Goal: Task Accomplishment & Management: Complete application form

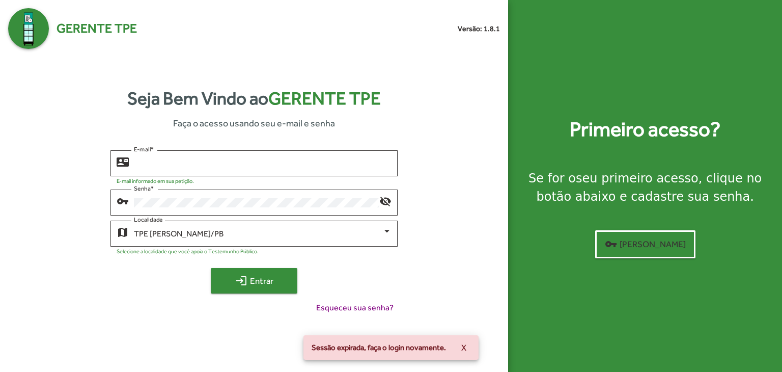
type input "**********"
click at [279, 280] on span "login Entrar" at bounding box center [254, 280] width 68 height 18
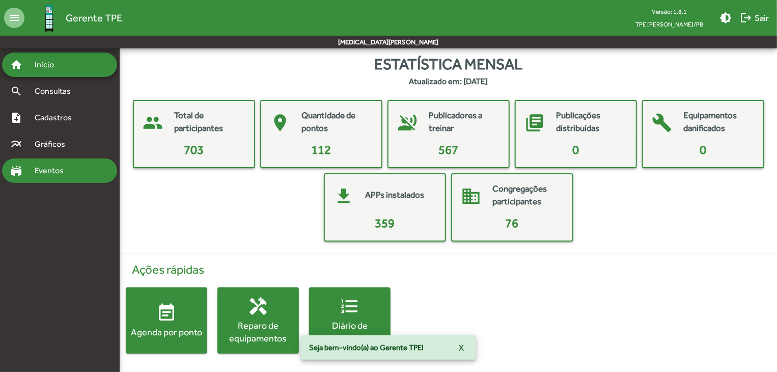
click at [63, 161] on div "stadium Eventos" at bounding box center [59, 170] width 115 height 24
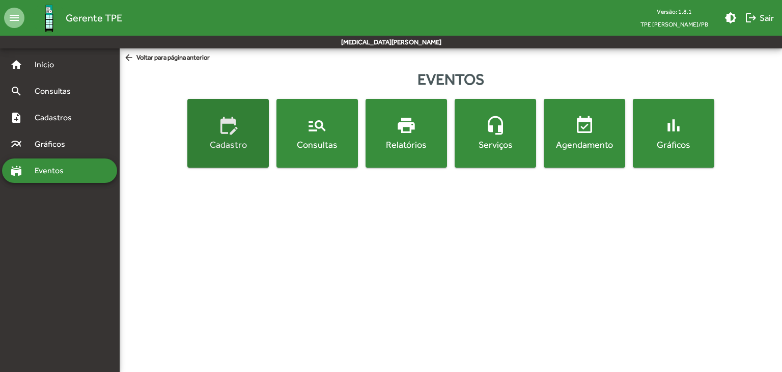
click at [246, 149] on div "Cadastro" at bounding box center [227, 144] width 77 height 13
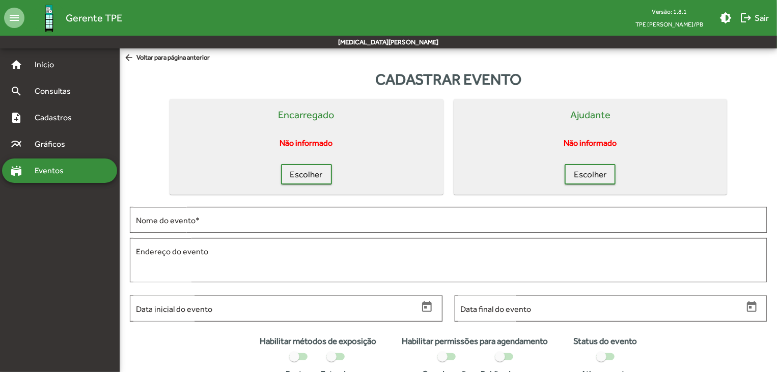
click at [125, 56] on mat-icon "arrow_back" at bounding box center [130, 57] width 13 height 11
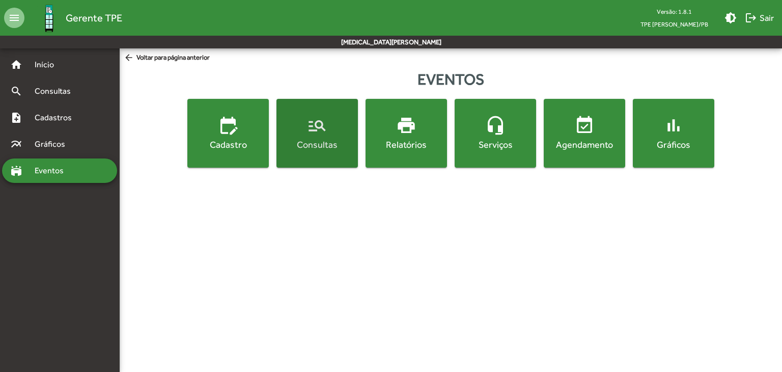
click at [323, 135] on mat-icon "manage_search" at bounding box center [317, 125] width 20 height 20
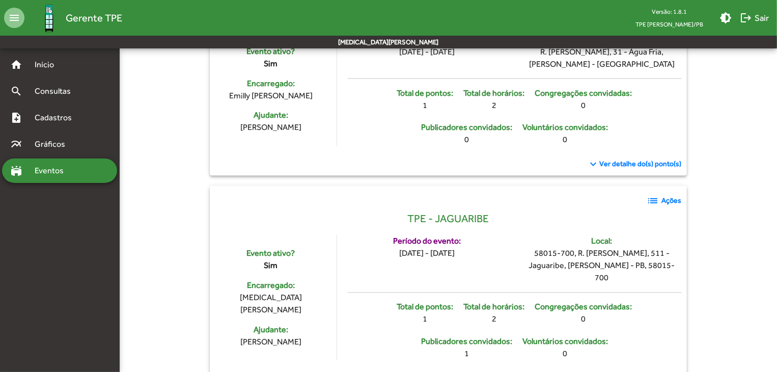
scroll to position [2749, 0]
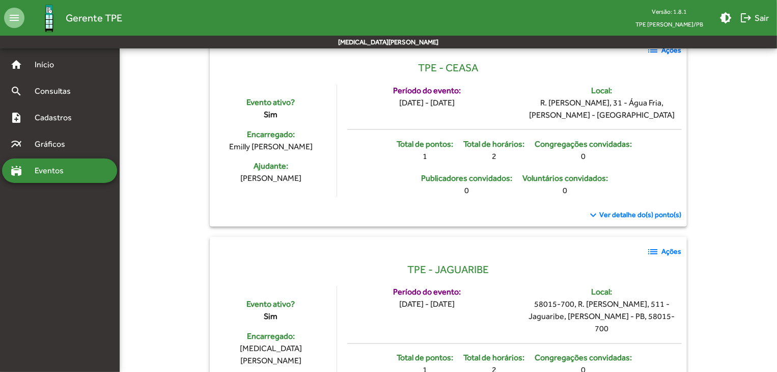
click at [671, 246] on strong "Ações" at bounding box center [672, 251] width 20 height 11
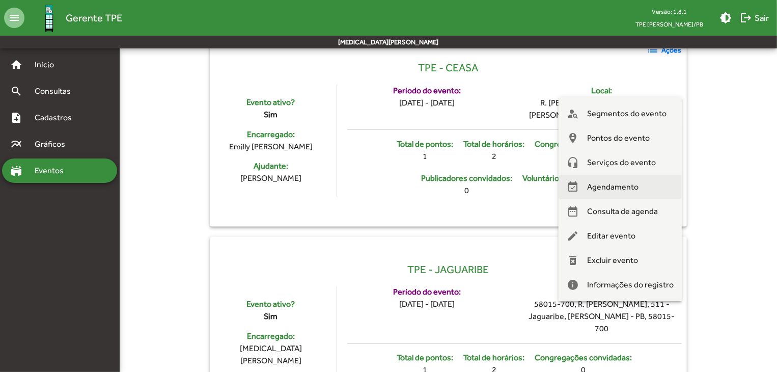
click at [638, 187] on span "Agendamento" at bounding box center [612, 187] width 51 height 24
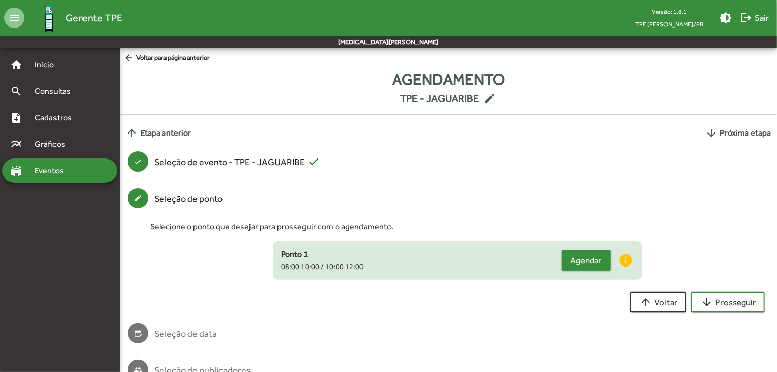
click at [573, 257] on span "Agendar" at bounding box center [585, 260] width 31 height 18
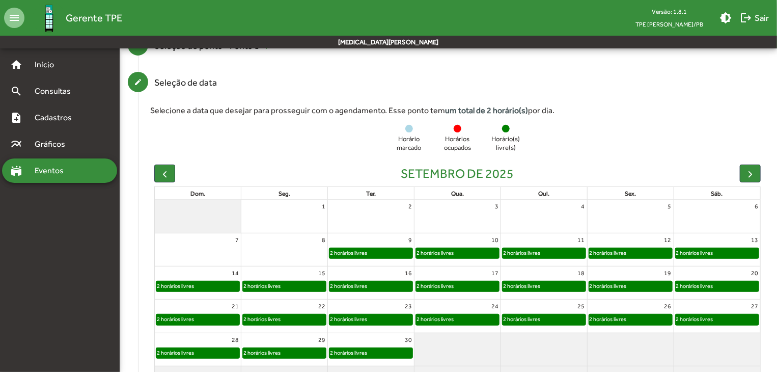
scroll to position [204, 0]
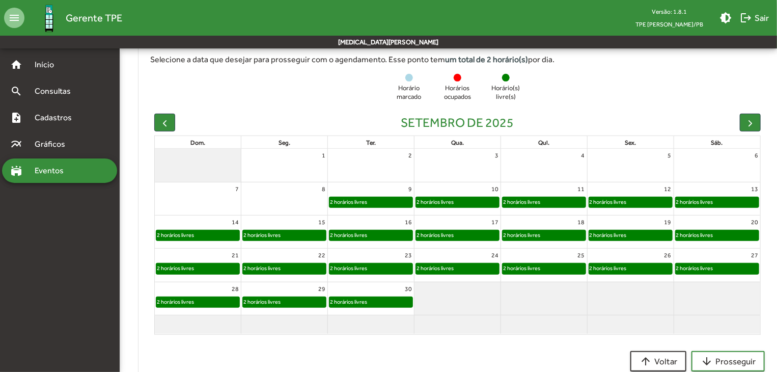
click at [453, 199] on div "2 horários livres" at bounding box center [435, 202] width 38 height 10
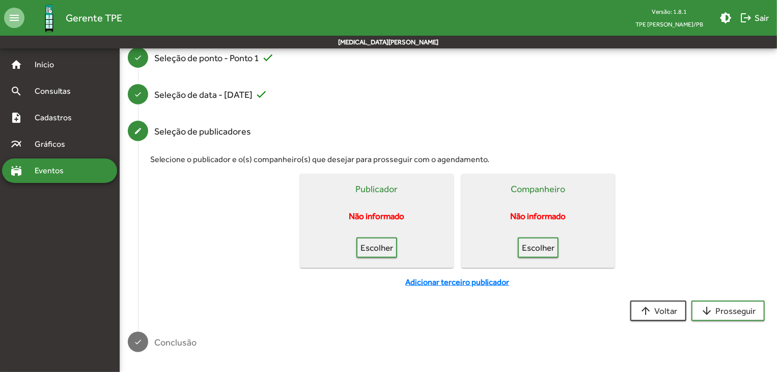
scroll to position [39, 0]
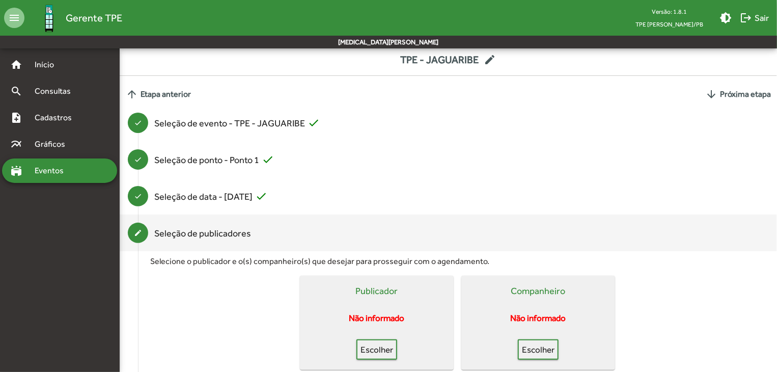
click at [248, 155] on div "Seleção de ponto - Ponto 1 check" at bounding box center [214, 160] width 120 height 14
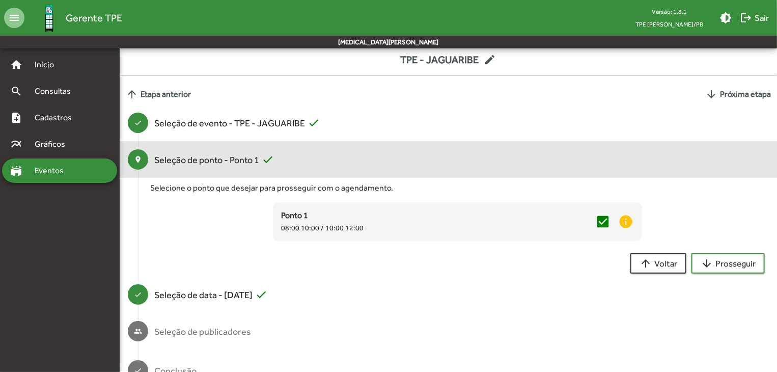
scroll to position [0, 0]
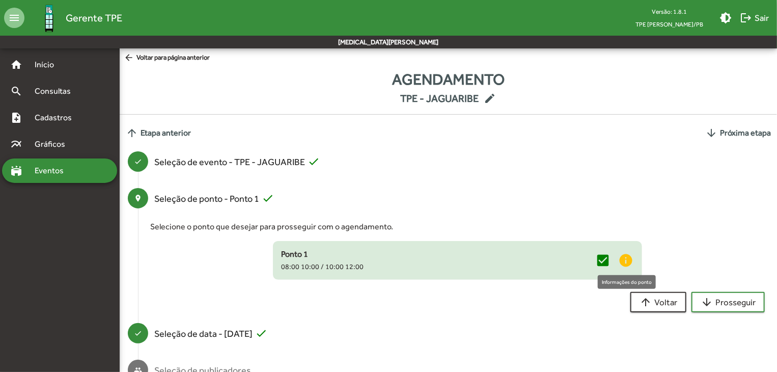
click at [623, 255] on mat-icon "info" at bounding box center [625, 259] width 15 height 15
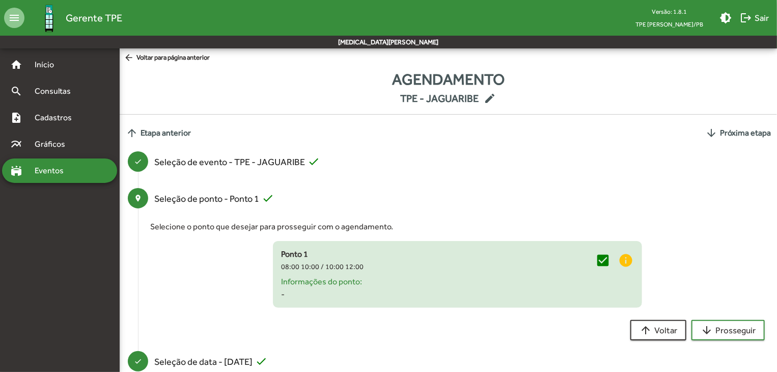
click at [309, 282] on h6 "Informações do ponto:" at bounding box center [457, 281] width 352 height 10
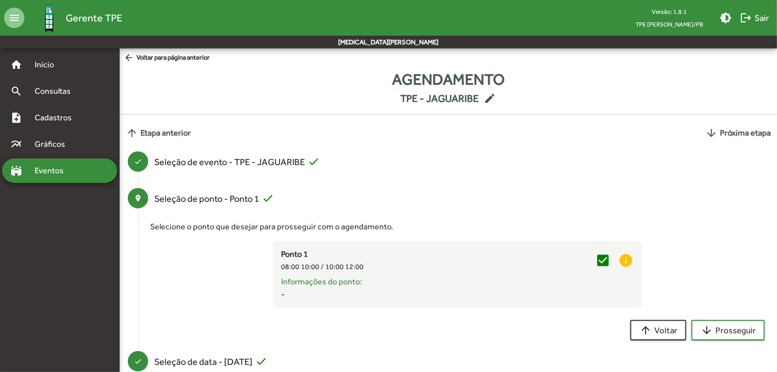
click at [134, 53] on mat-icon "arrow_back" at bounding box center [130, 57] width 13 height 11
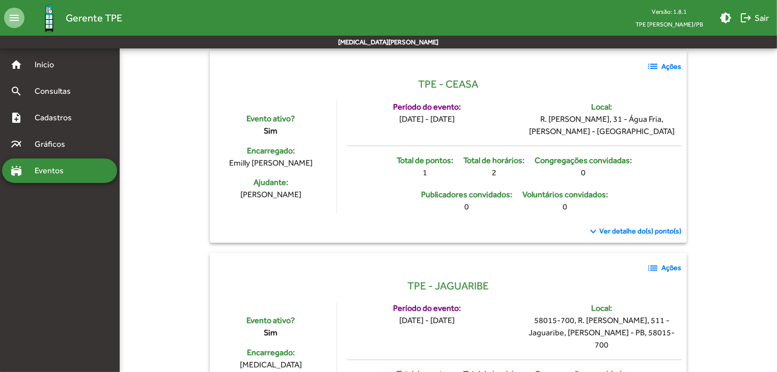
scroll to position [2681, 0]
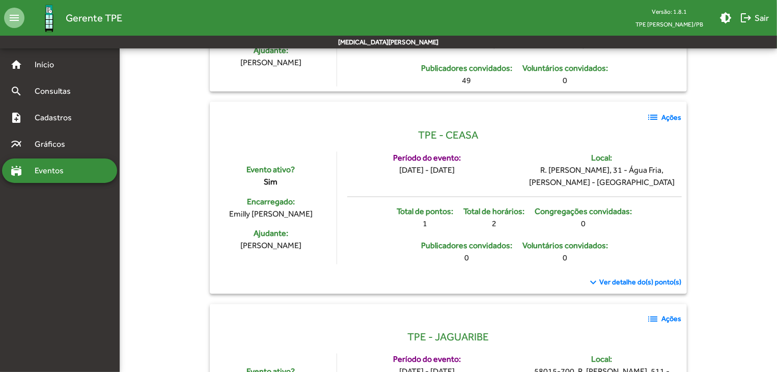
click at [654, 313] on mat-icon "list" at bounding box center [653, 319] width 12 height 12
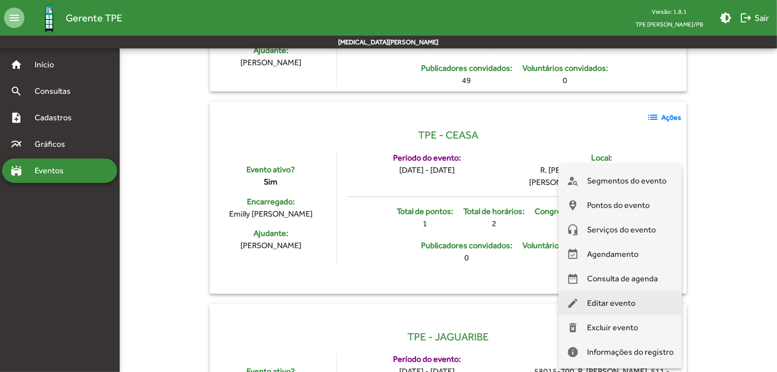
click at [623, 307] on span "Editar evento" at bounding box center [611, 303] width 48 height 24
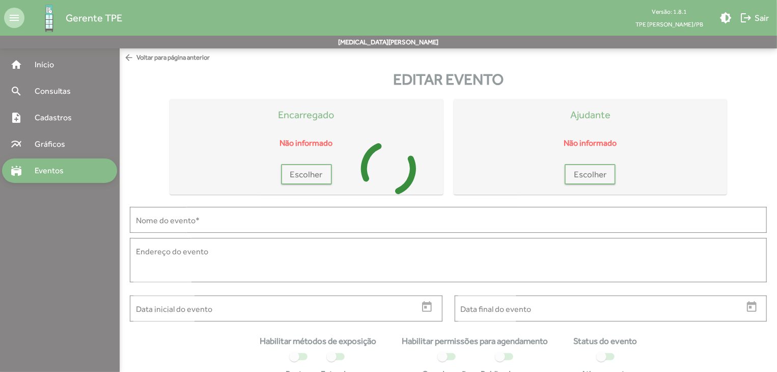
type input "**********"
type textarea "**********"
type input "**********"
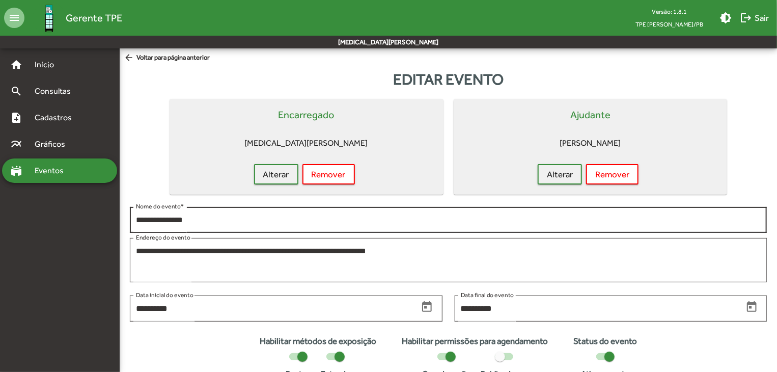
scroll to position [66, 0]
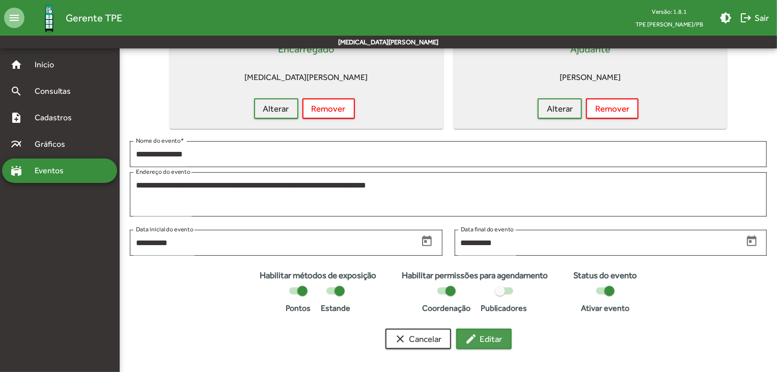
click at [472, 336] on mat-icon "edit" at bounding box center [471, 338] width 12 height 12
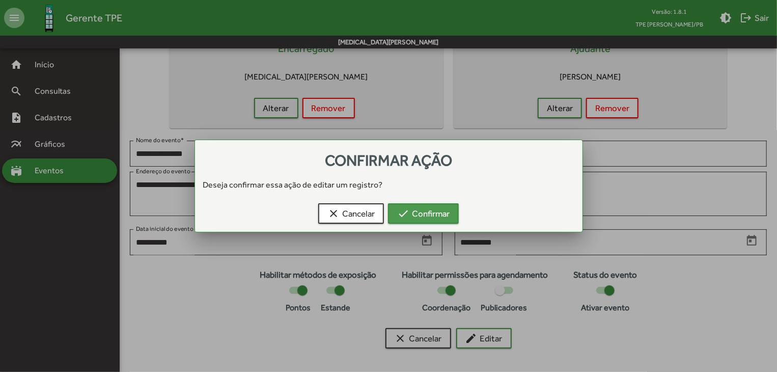
click at [430, 211] on span "check Confirmar" at bounding box center [423, 213] width 52 height 18
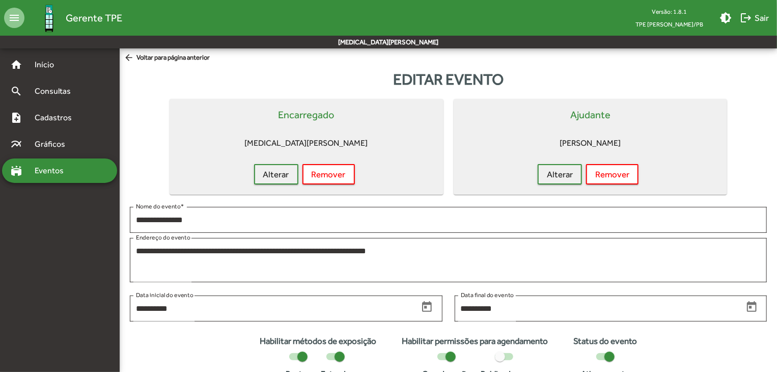
scroll to position [66, 0]
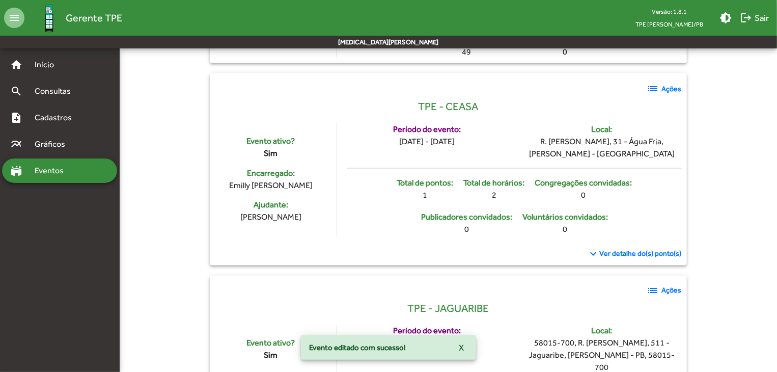
scroll to position [2715, 0]
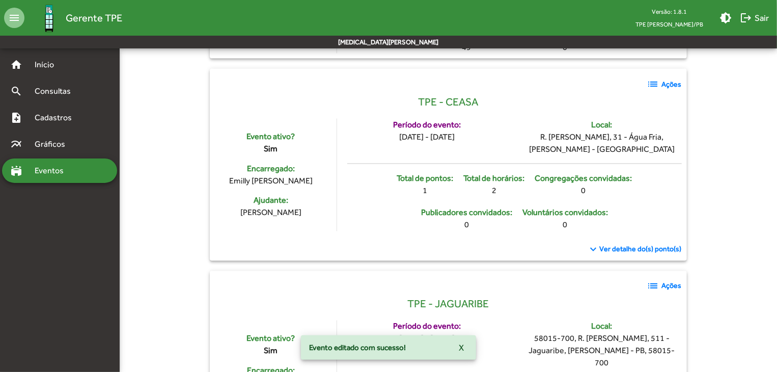
click at [657, 280] on mat-icon "list" at bounding box center [653, 286] width 12 height 12
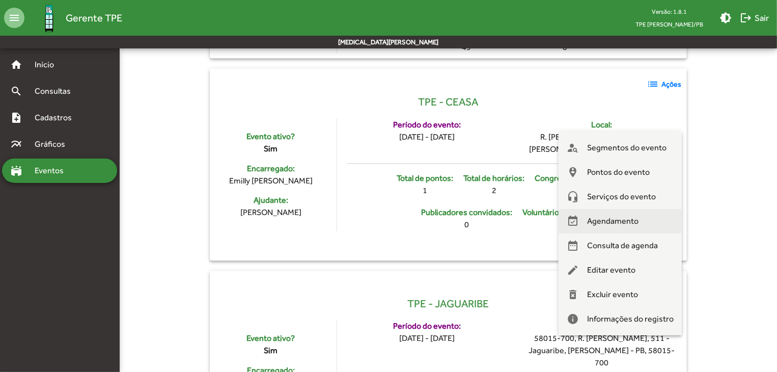
click at [616, 226] on span "Agendamento" at bounding box center [612, 221] width 51 height 24
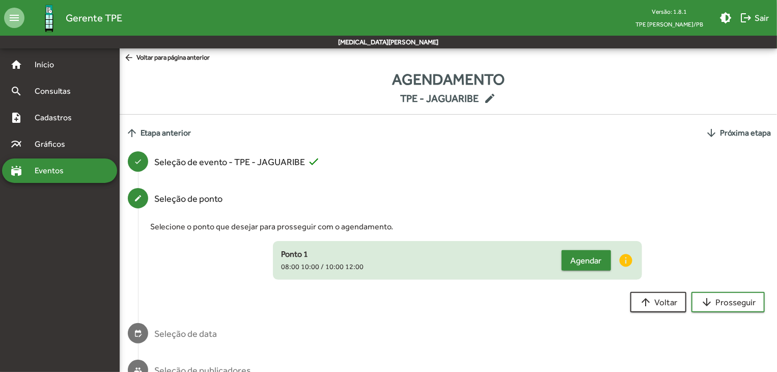
click at [568, 263] on button "Agendar" at bounding box center [585, 260] width 49 height 20
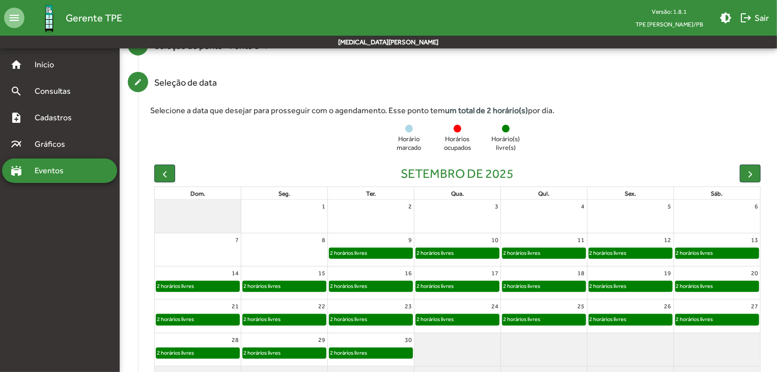
scroll to position [204, 0]
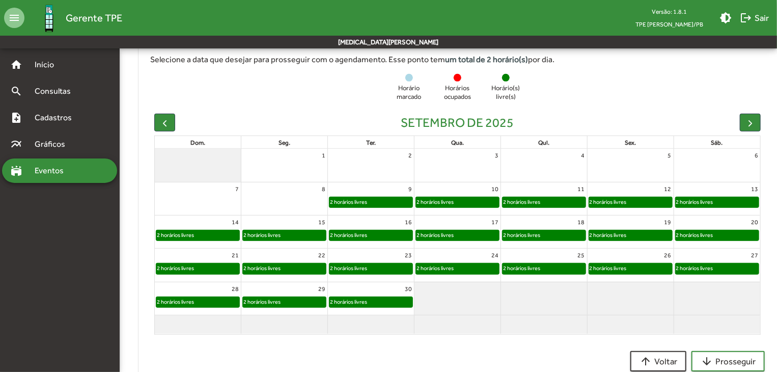
click at [438, 202] on div "2 horários livres" at bounding box center [435, 202] width 38 height 10
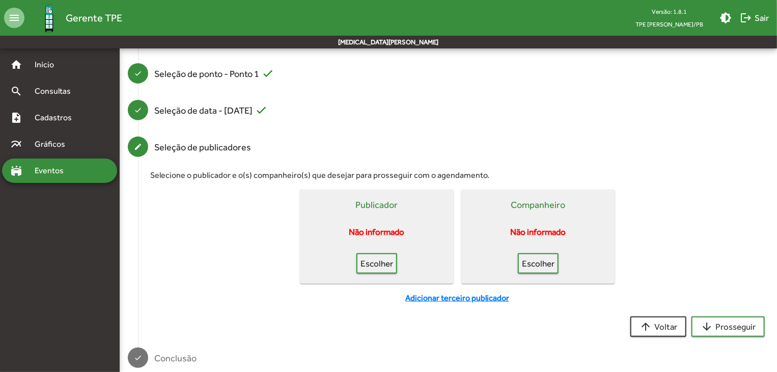
scroll to position [140, 0]
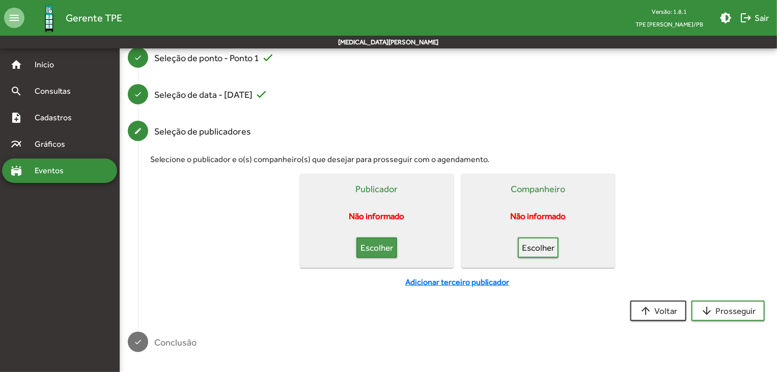
click at [383, 245] on span "Escolher" at bounding box center [376, 247] width 22 height 18
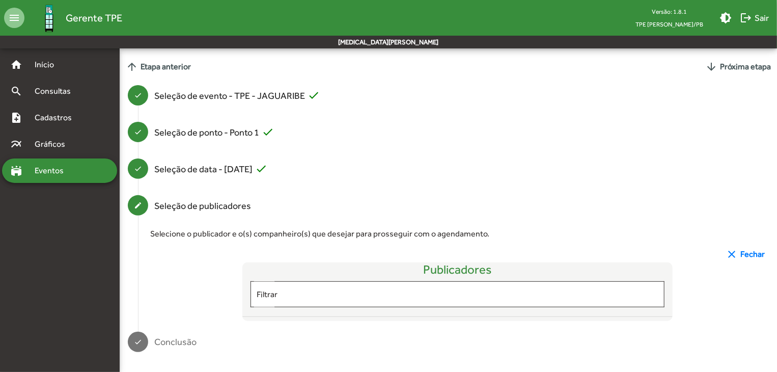
scroll to position [105, 0]
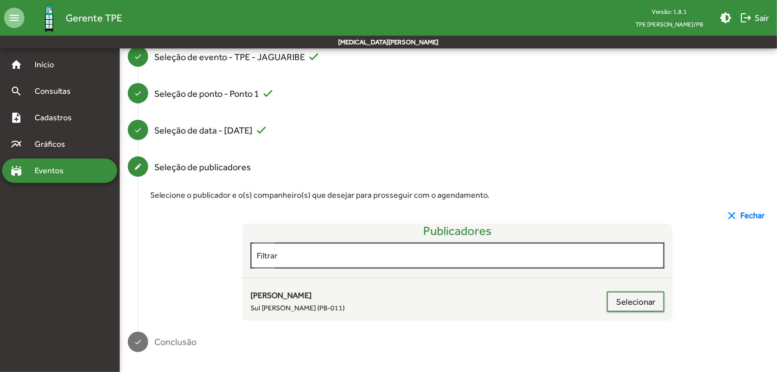
click at [375, 252] on input "Filtrar" at bounding box center [457, 255] width 402 height 9
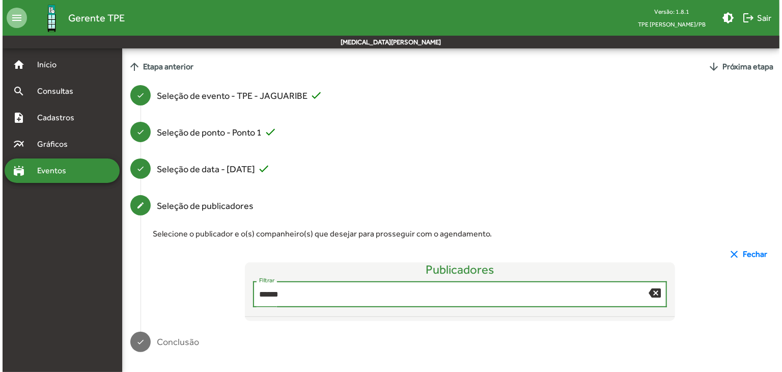
scroll to position [0, 0]
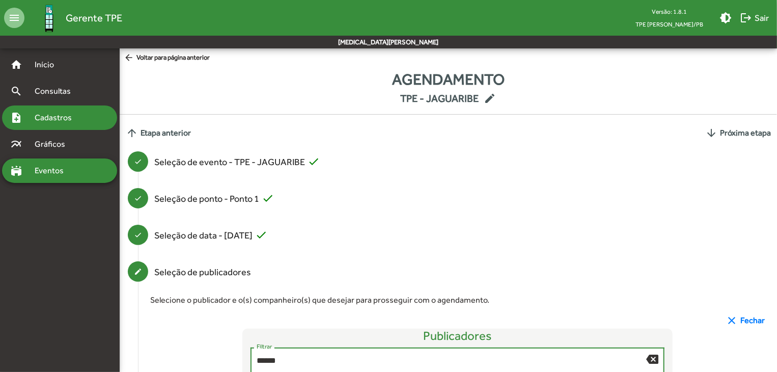
type input "******"
click at [49, 108] on div "note_add Cadastros" at bounding box center [59, 117] width 115 height 24
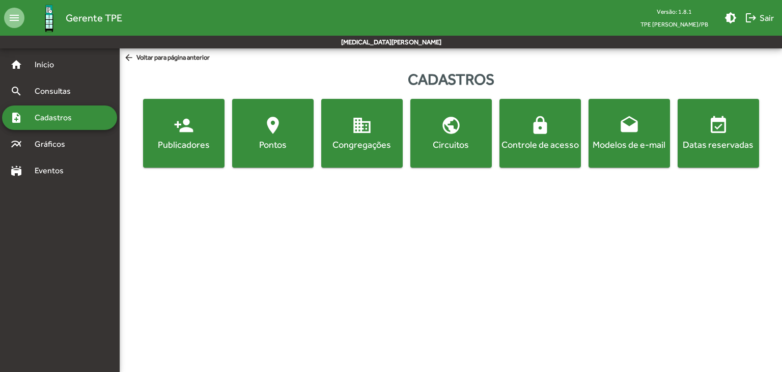
click at [189, 131] on mat-icon "person_add" at bounding box center [184, 125] width 20 height 20
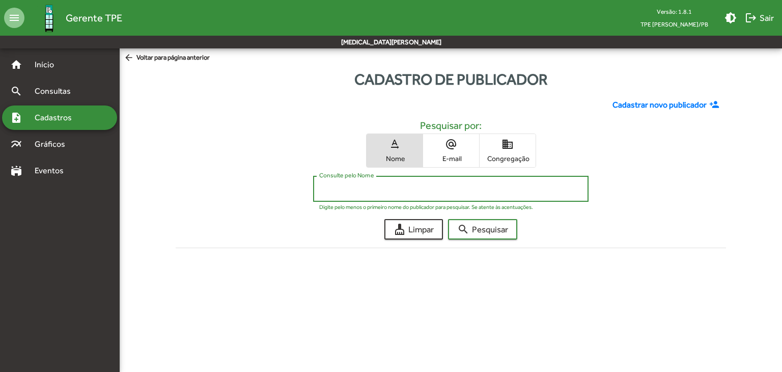
click at [383, 186] on input "Consulte pelo Nome" at bounding box center [450, 188] width 263 height 9
type input "******"
click at [474, 239] on div "Cadastrar novo publicador person_add Pesquisar por: text_rotation_none Nome alt…" at bounding box center [450, 178] width 562 height 174
click at [476, 236] on span "search Pesquisar" at bounding box center [482, 229] width 51 height 18
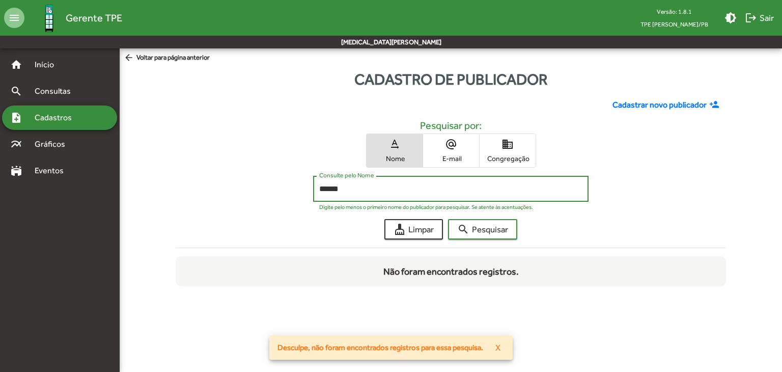
click at [338, 187] on input "******" at bounding box center [450, 188] width 263 height 9
